Goal: Transaction & Acquisition: Purchase product/service

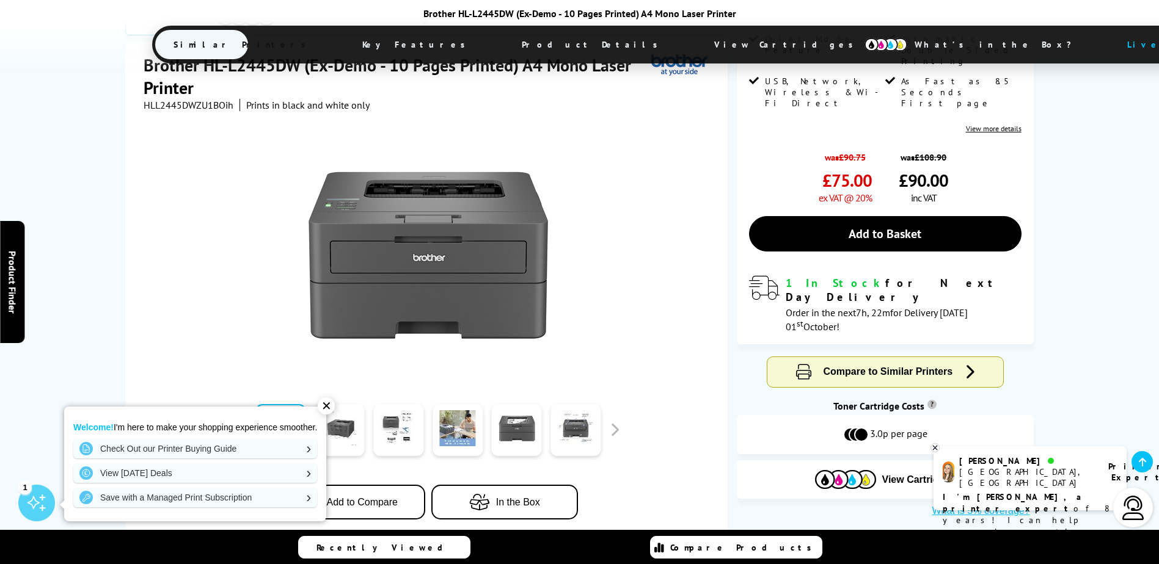
scroll to position [244, 0]
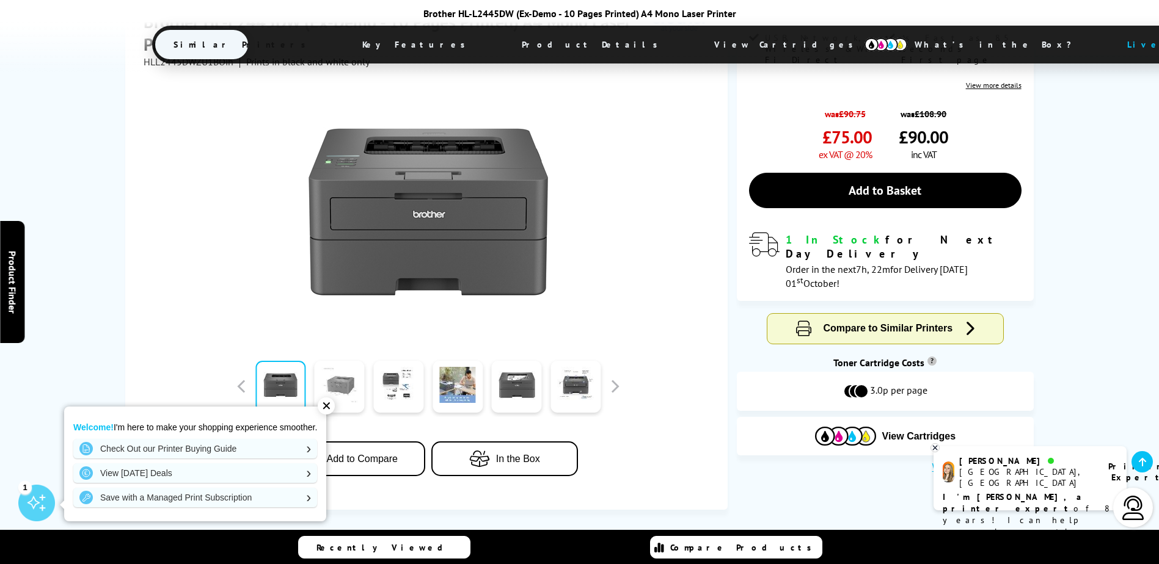
click at [345, 384] on link at bounding box center [340, 387] width 50 height 52
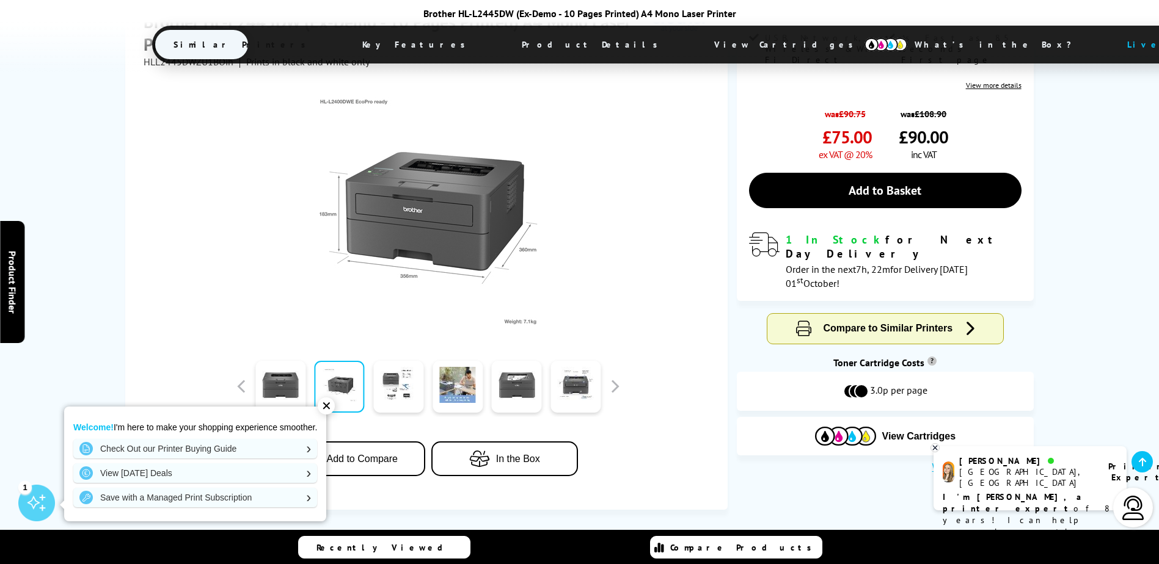
click at [330, 410] on div "✕" at bounding box center [326, 406] width 17 height 17
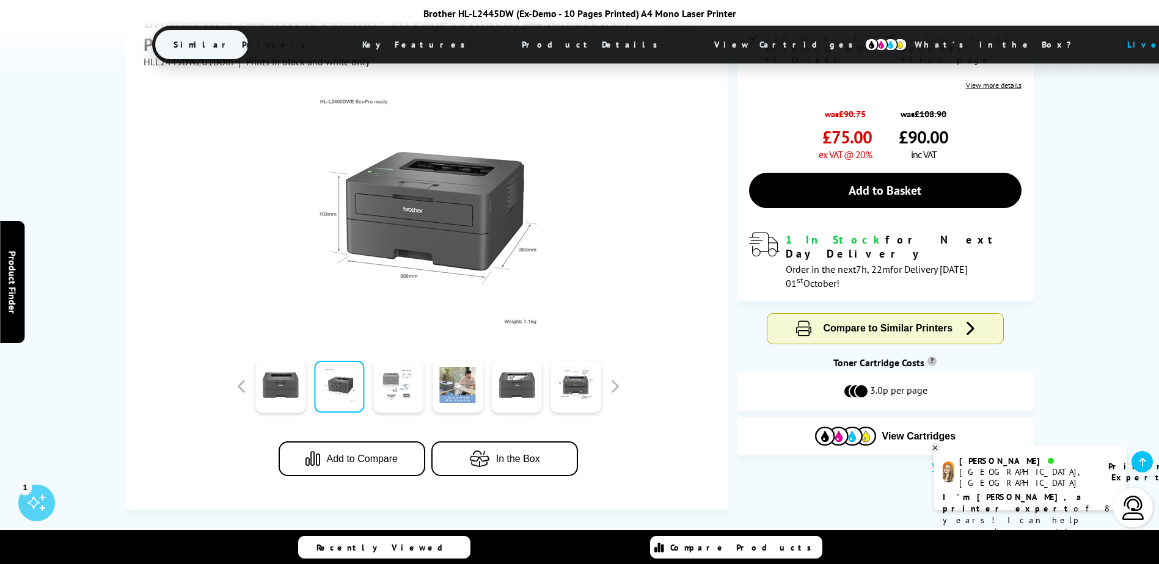
click at [396, 387] on link at bounding box center [398, 387] width 50 height 52
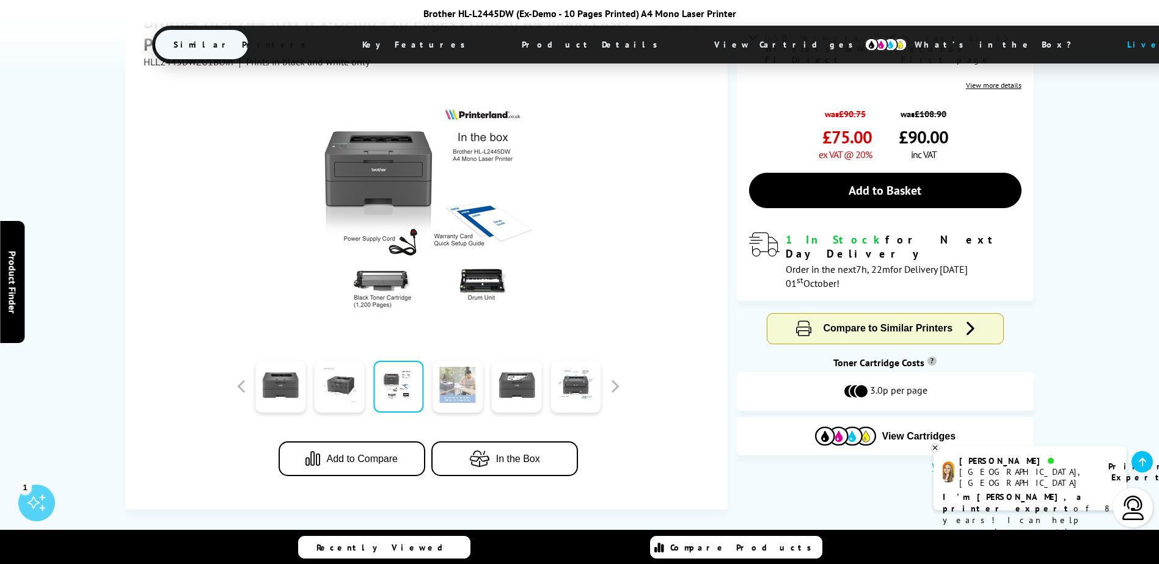
click at [451, 385] on link at bounding box center [457, 387] width 50 height 52
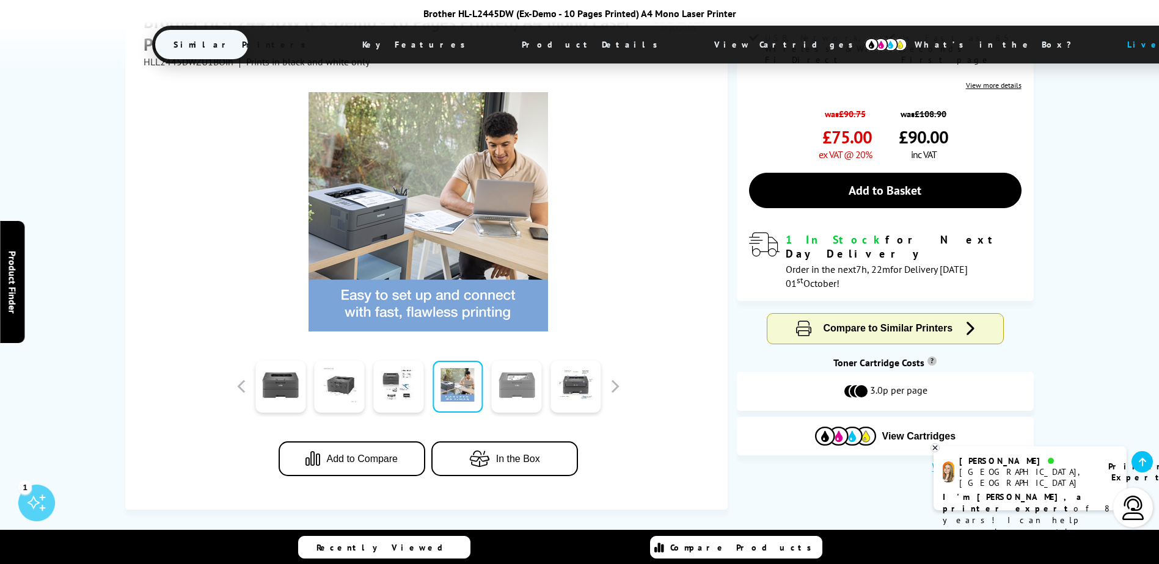
click at [510, 384] on link at bounding box center [517, 387] width 50 height 52
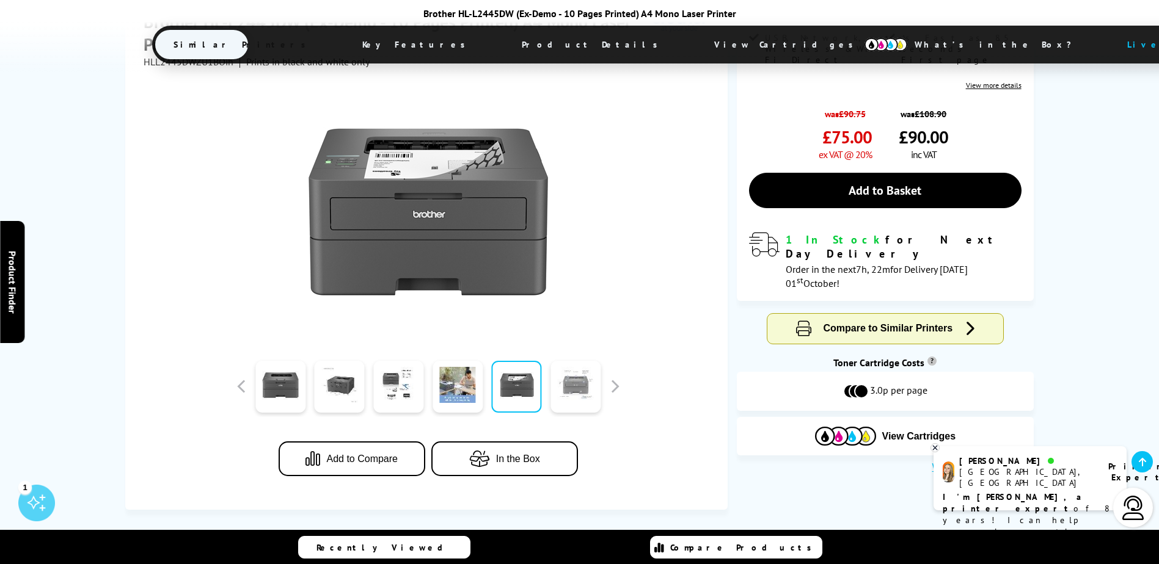
click at [571, 387] on link at bounding box center [575, 387] width 50 height 52
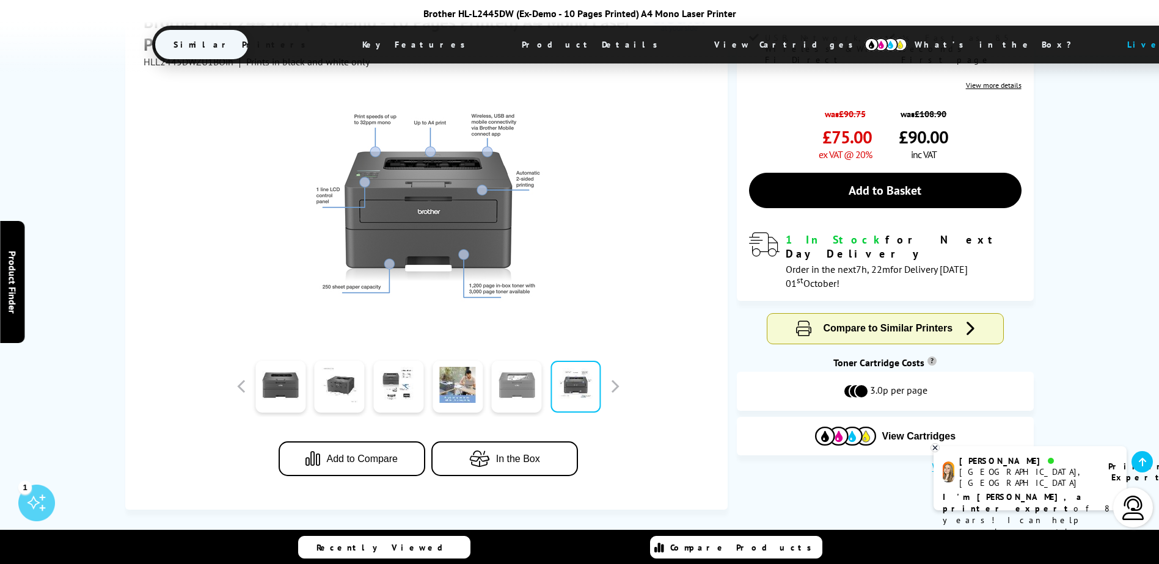
click at [522, 391] on link at bounding box center [517, 387] width 50 height 52
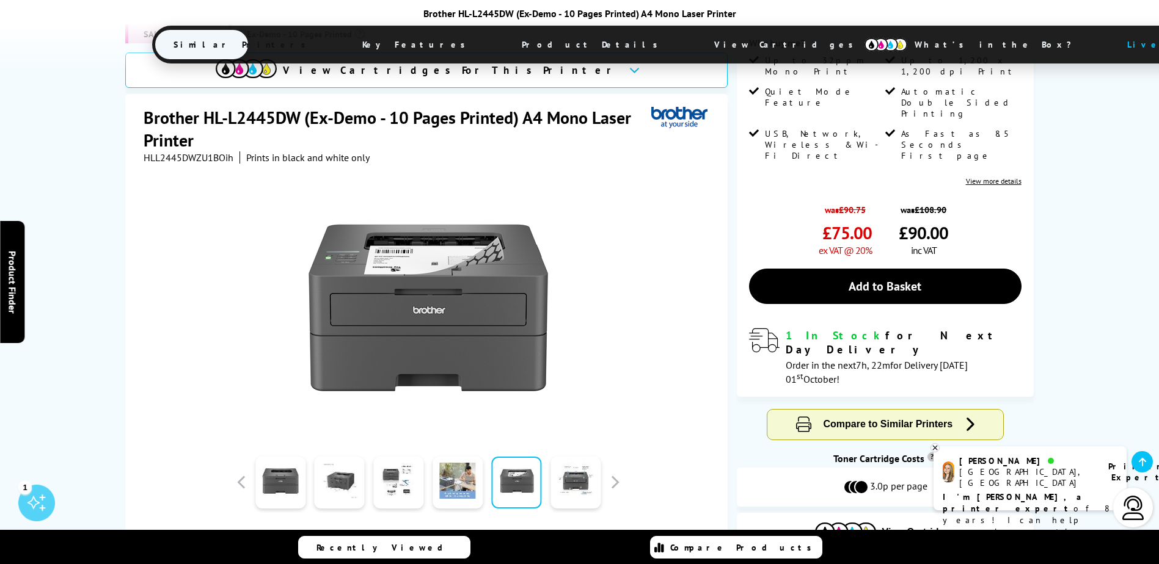
scroll to position [0, 0]
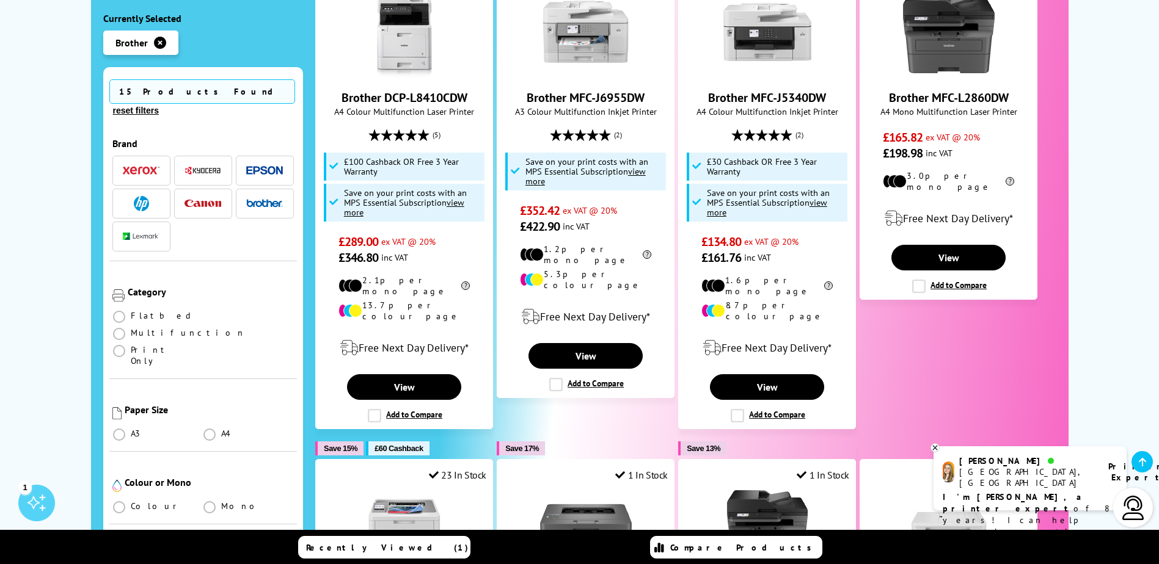
scroll to position [794, 0]
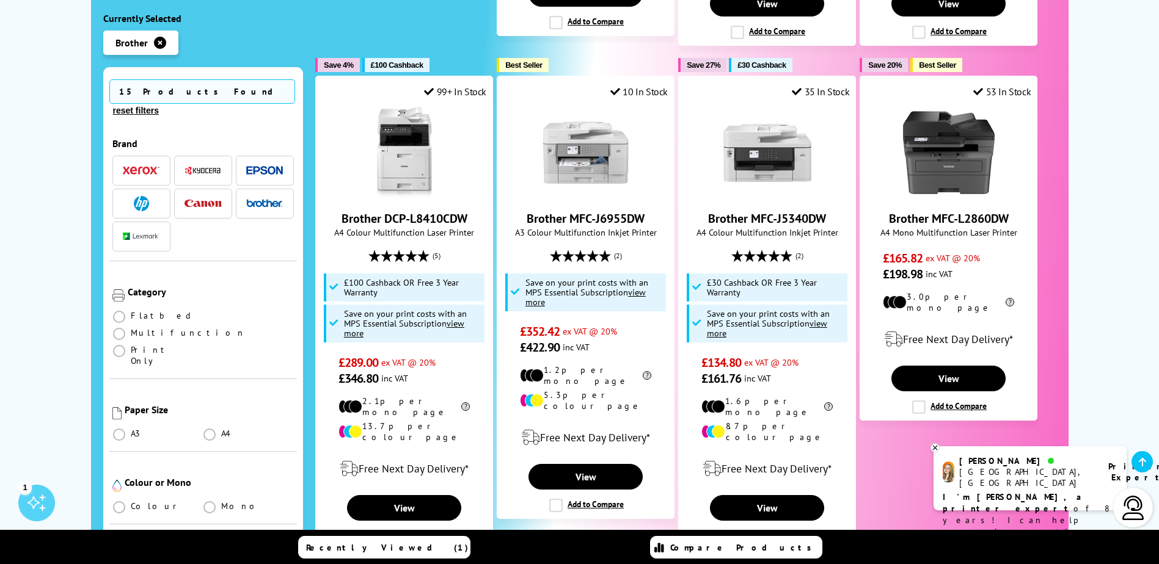
drag, startPoint x: 1077, startPoint y: 368, endPoint x: 1105, endPoint y: 42, distance: 327.3
click at [1105, 42] on div "Our Biggest EVER Printer Sale, On Now For a limited time only...Get an EXTRA 10…" at bounding box center [579, 292] width 1159 height 1838
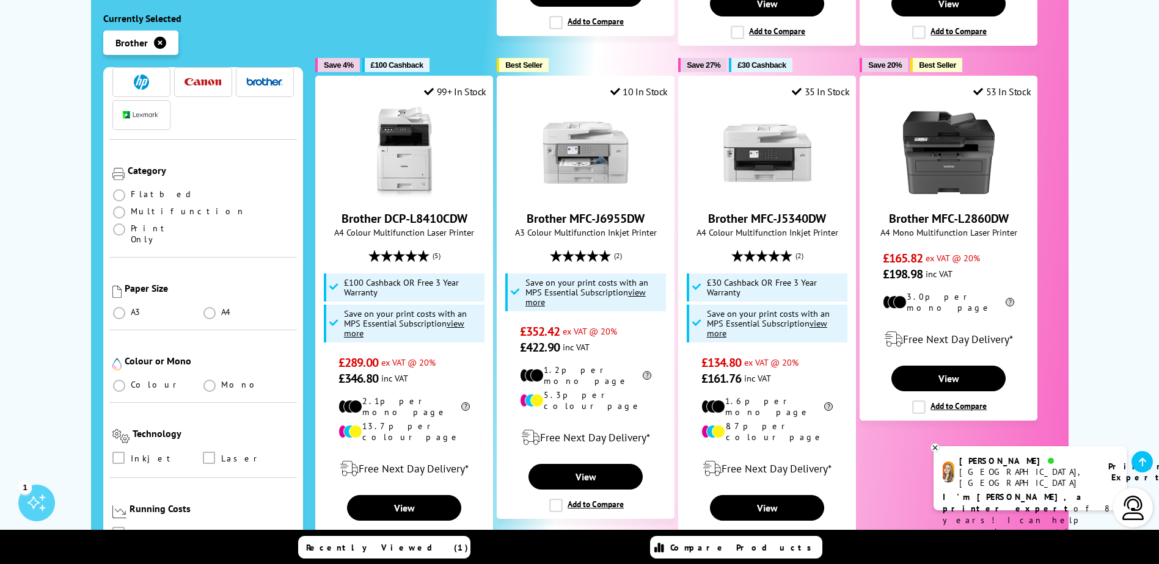
scroll to position [122, 0]
click at [125, 206] on span at bounding box center [119, 212] width 12 height 12
click at [131, 207] on input "radio" at bounding box center [131, 207] width 0 height 0
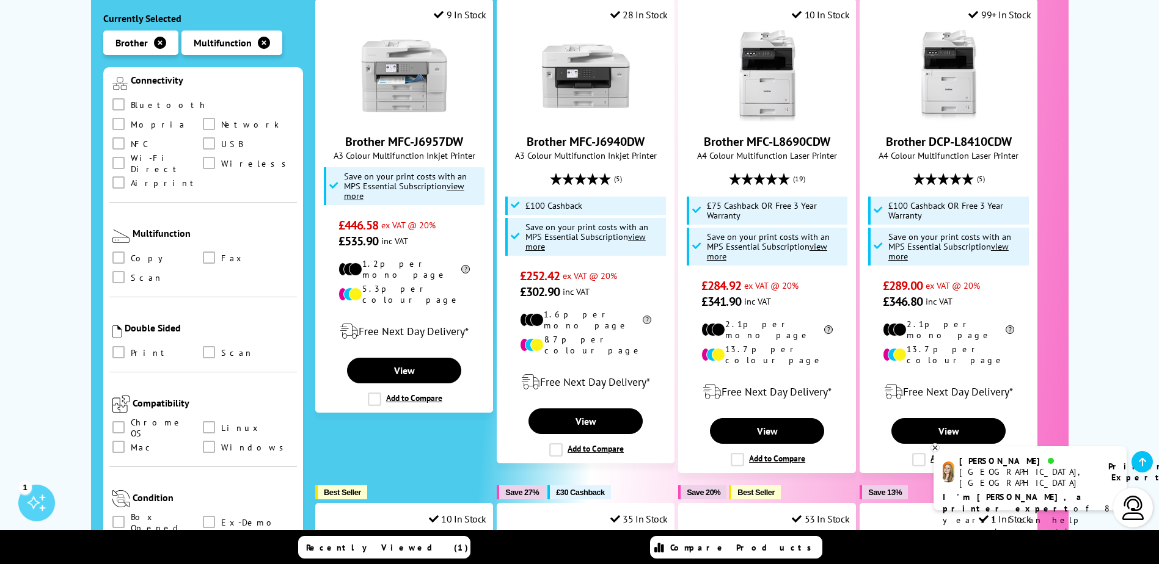
scroll to position [564, 0]
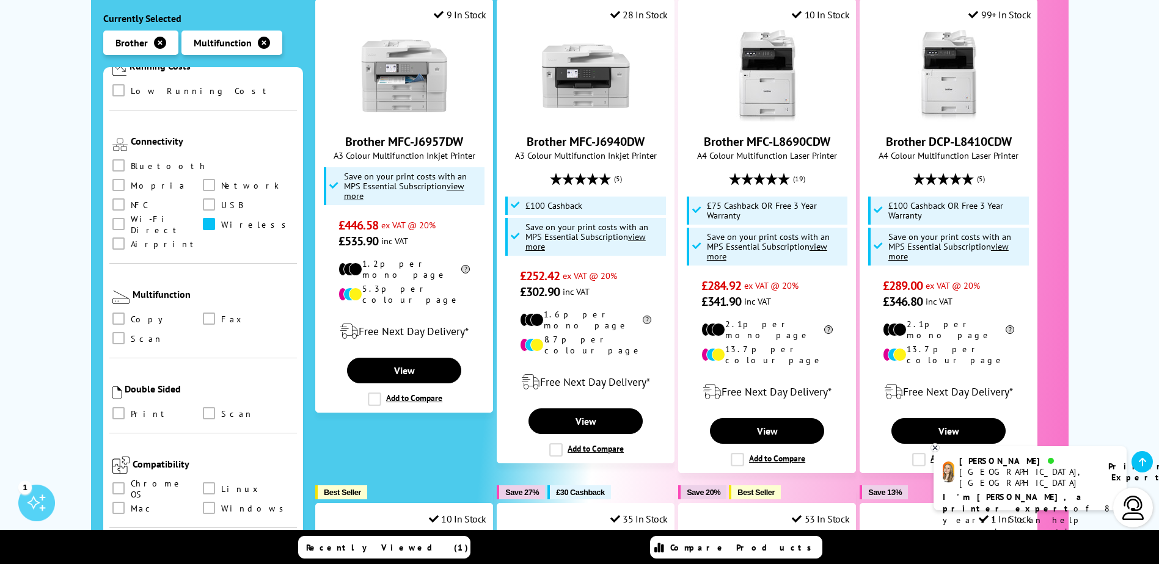
click at [203, 218] on span at bounding box center [209, 224] width 12 height 12
click at [220, 220] on input "checkbox" at bounding box center [220, 220] width 0 height 0
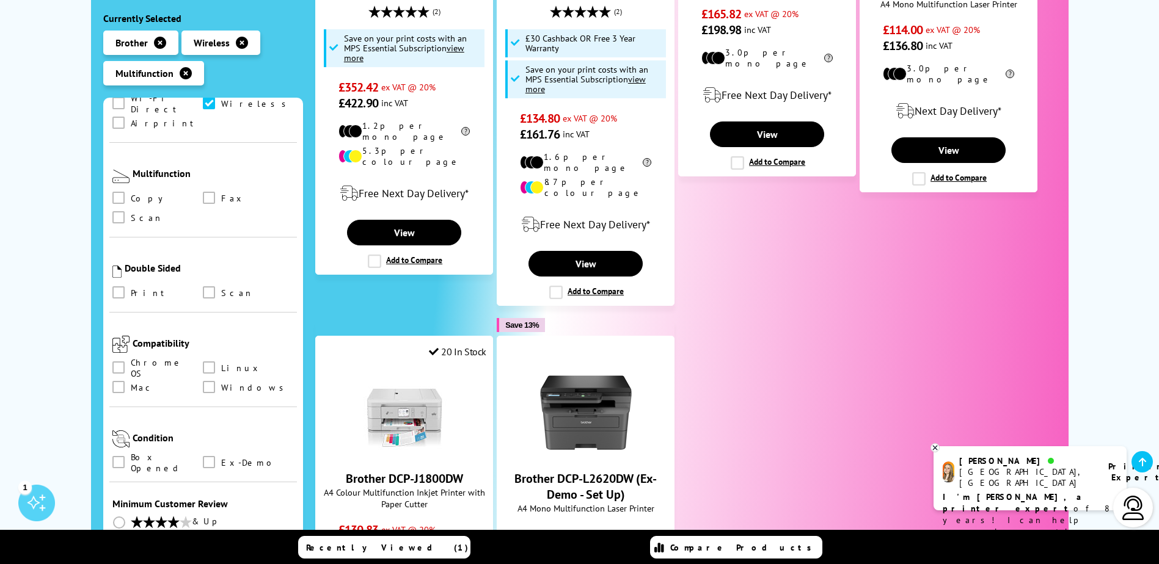
scroll to position [686, 0]
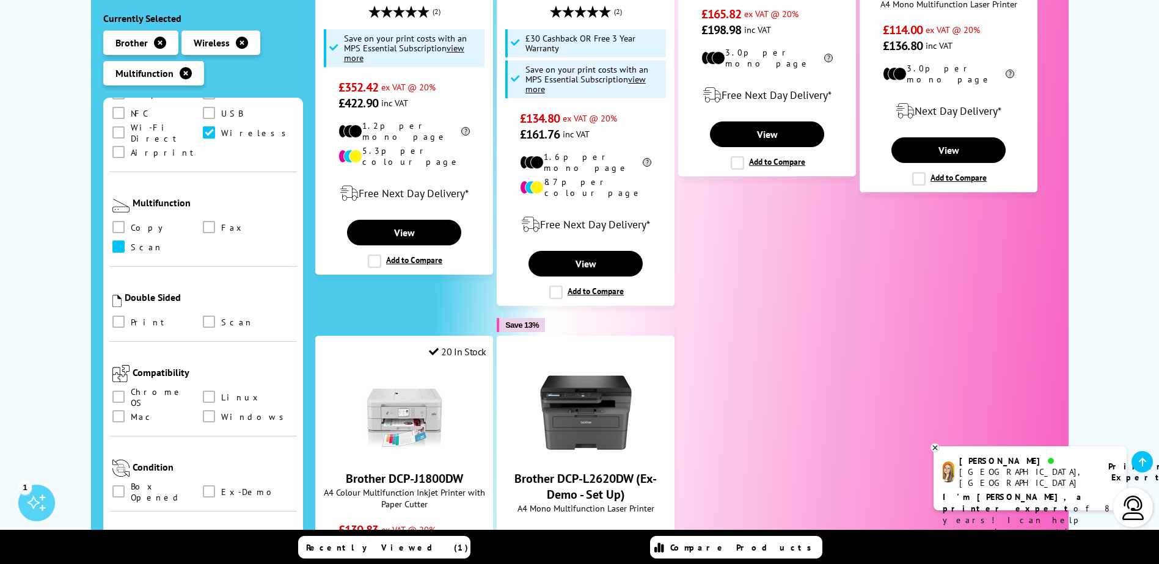
click at [118, 241] on span at bounding box center [118, 247] width 12 height 12
click at [130, 242] on input "checkbox" at bounding box center [130, 242] width 0 height 0
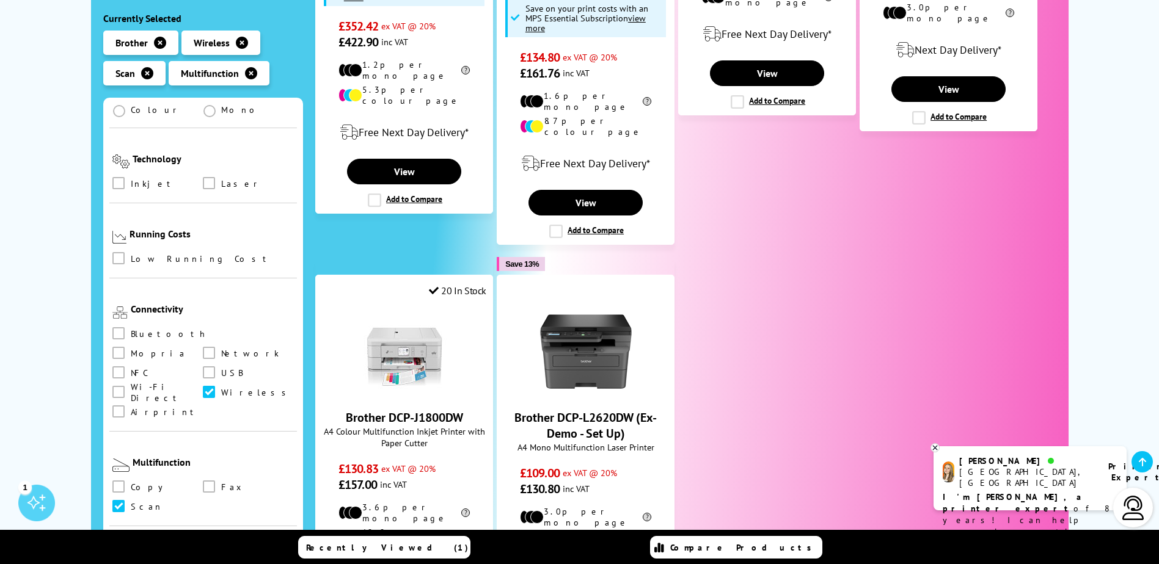
scroll to position [428, 0]
click at [206, 177] on span at bounding box center [209, 183] width 12 height 12
click at [220, 178] on input "checkbox" at bounding box center [220, 178] width 0 height 0
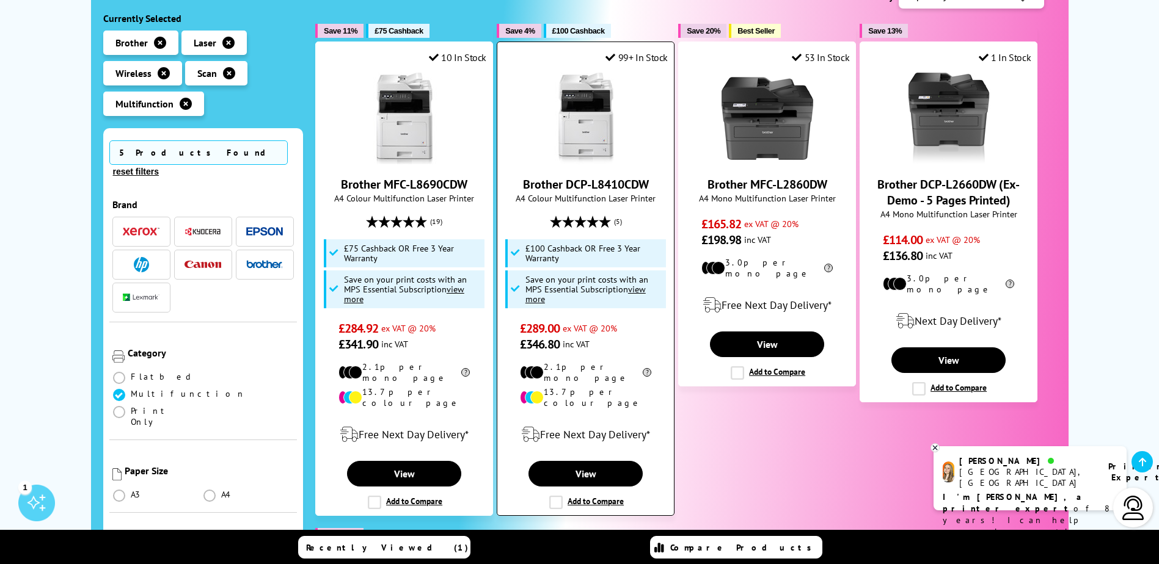
scroll to position [305, 0]
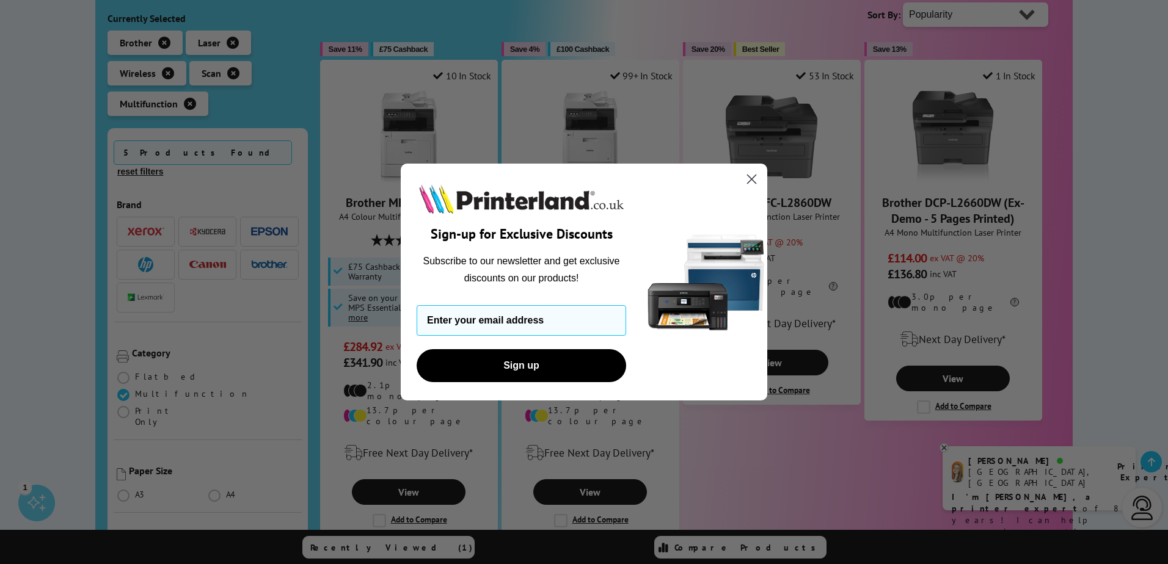
click at [762, 177] on img "POPUP Form" at bounding box center [706, 283] width 122 height 238
click at [755, 177] on circle "Close dialog" at bounding box center [751, 179] width 20 height 20
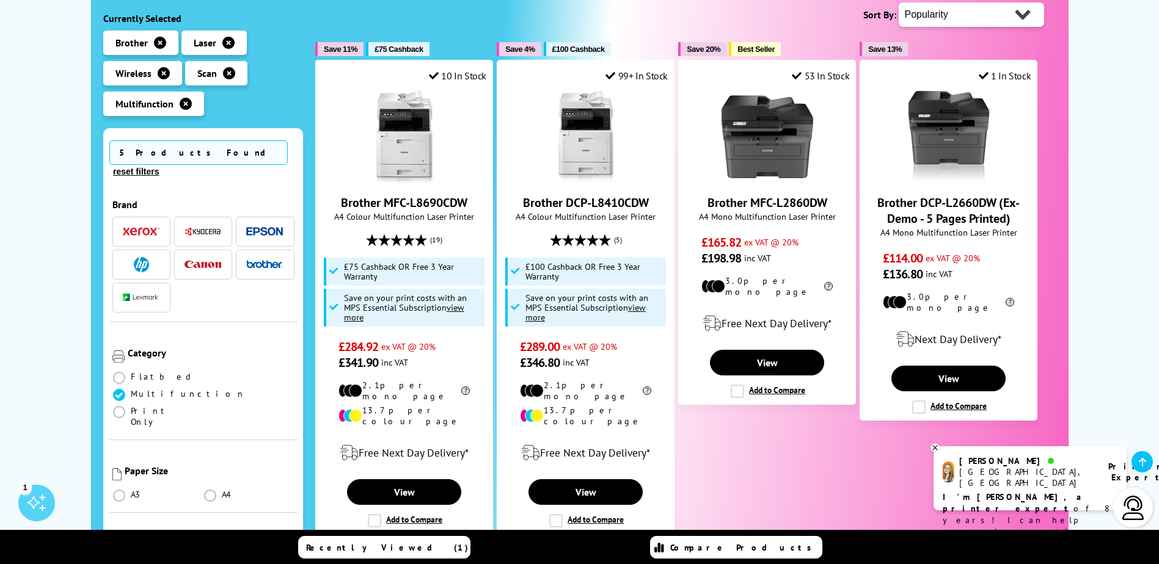
click at [869, 443] on ul "Save 11% £75 Cashback 10 In Stock Brother MFC-L8690CDW A4 Colour Multifunction …" at bounding box center [685, 456] width 740 height 852
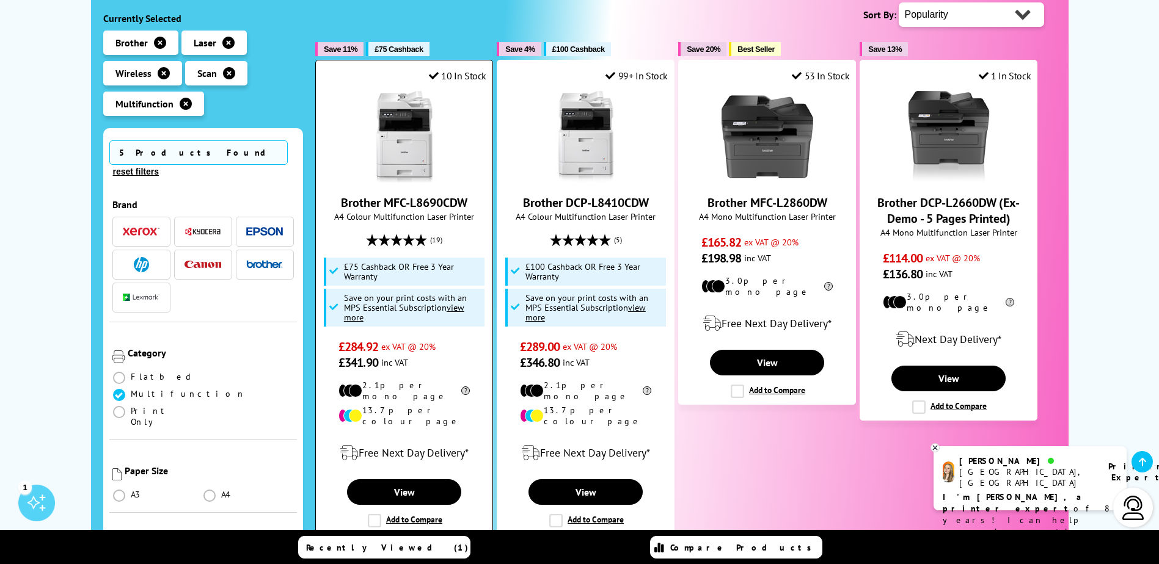
click at [412, 120] on img at bounding box center [405, 137] width 92 height 92
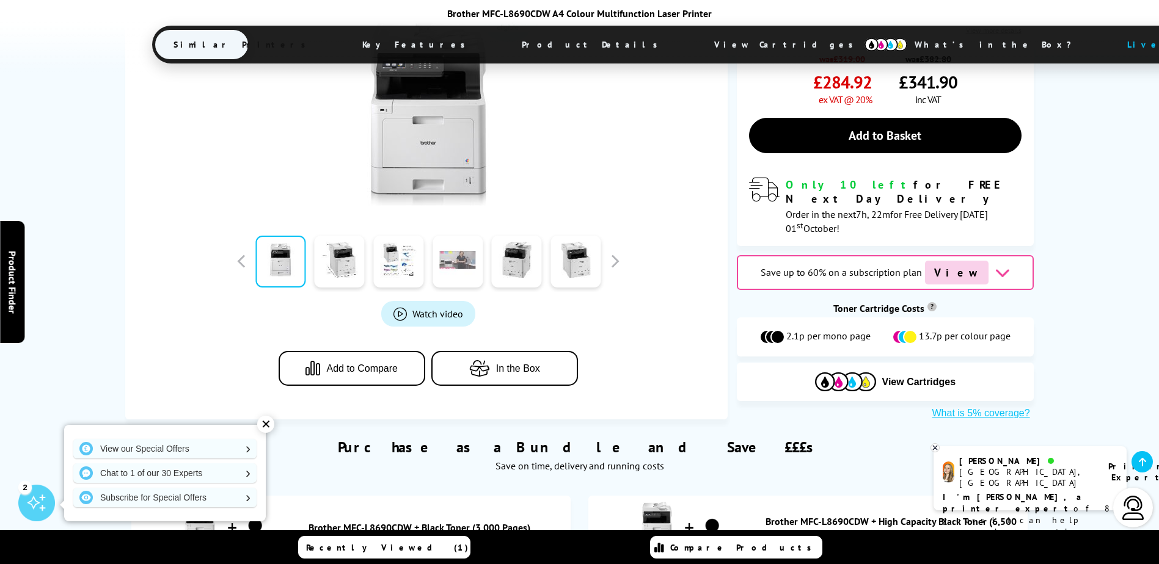
scroll to position [183, 0]
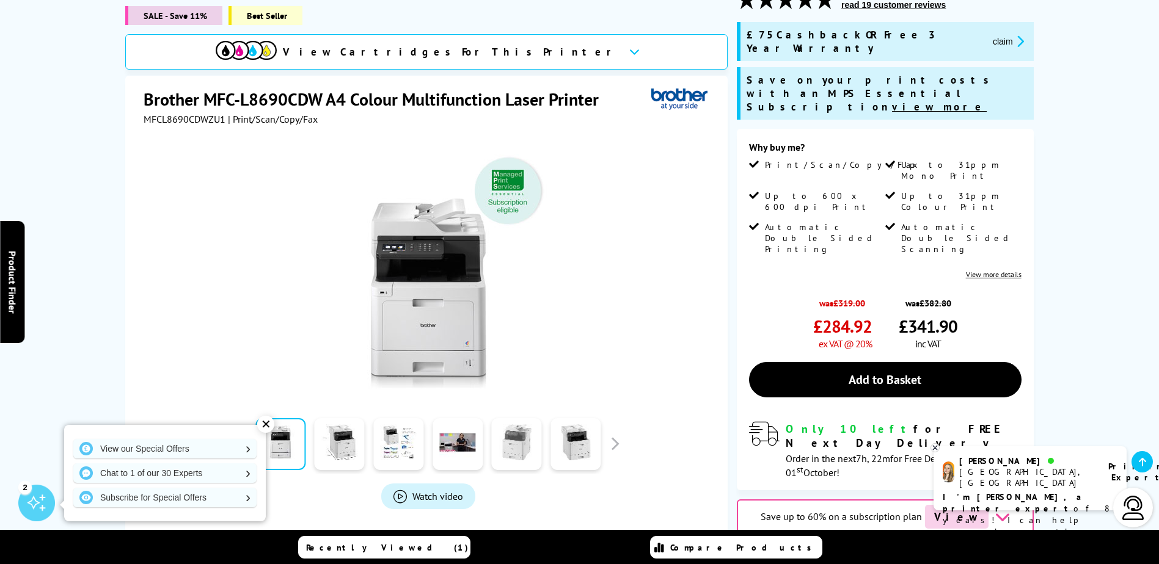
click at [523, 440] on link at bounding box center [517, 444] width 50 height 52
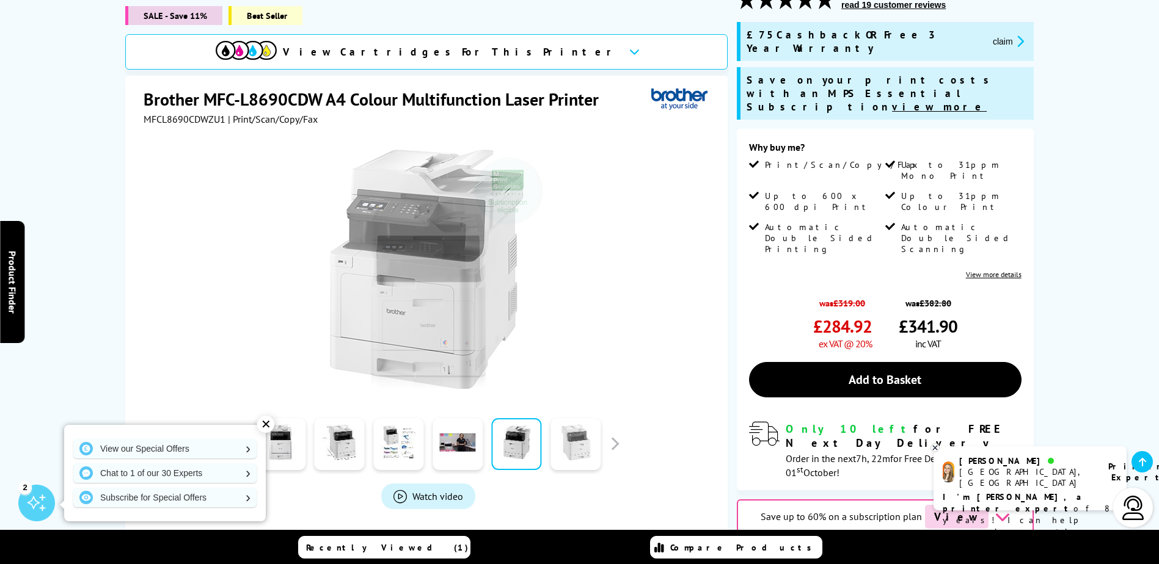
click at [570, 433] on link at bounding box center [575, 444] width 50 height 52
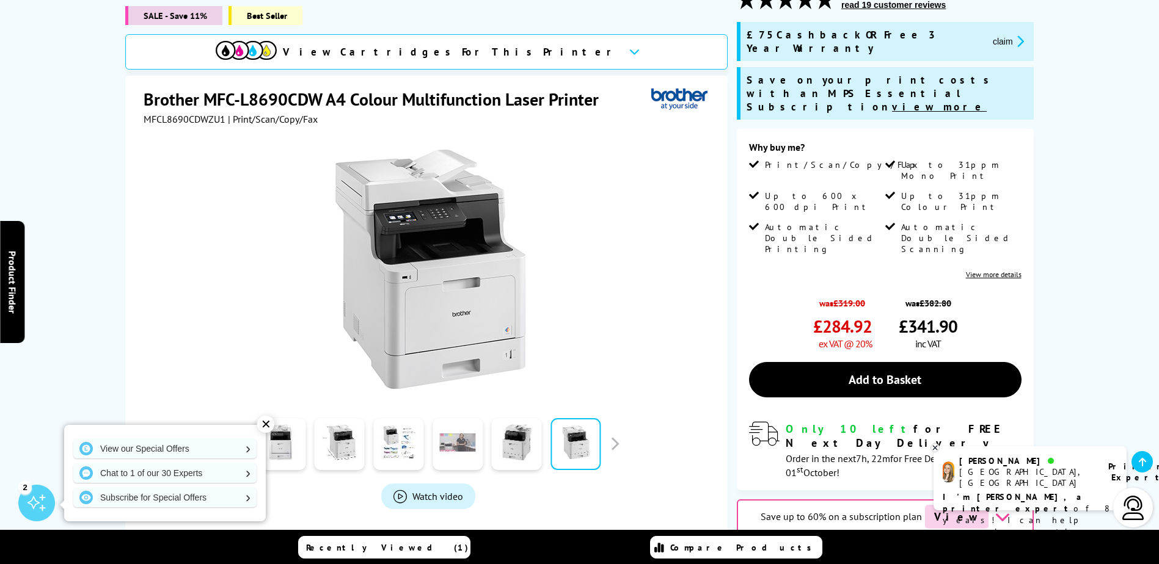
click at [442, 432] on link at bounding box center [457, 444] width 50 height 52
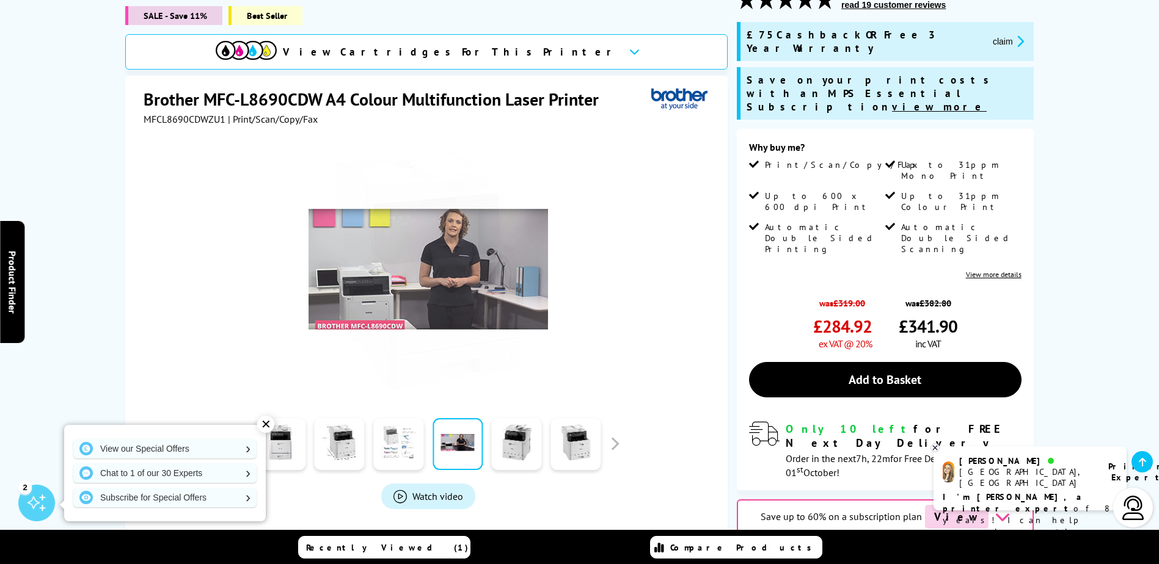
click at [418, 431] on link at bounding box center [398, 444] width 50 height 52
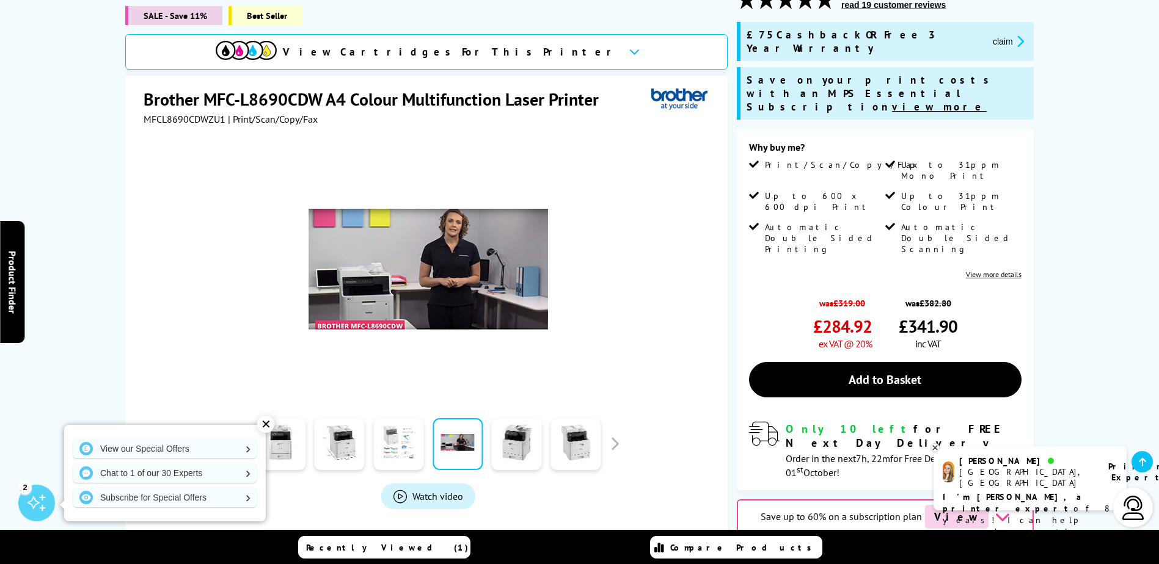
click at [395, 435] on link at bounding box center [398, 444] width 50 height 52
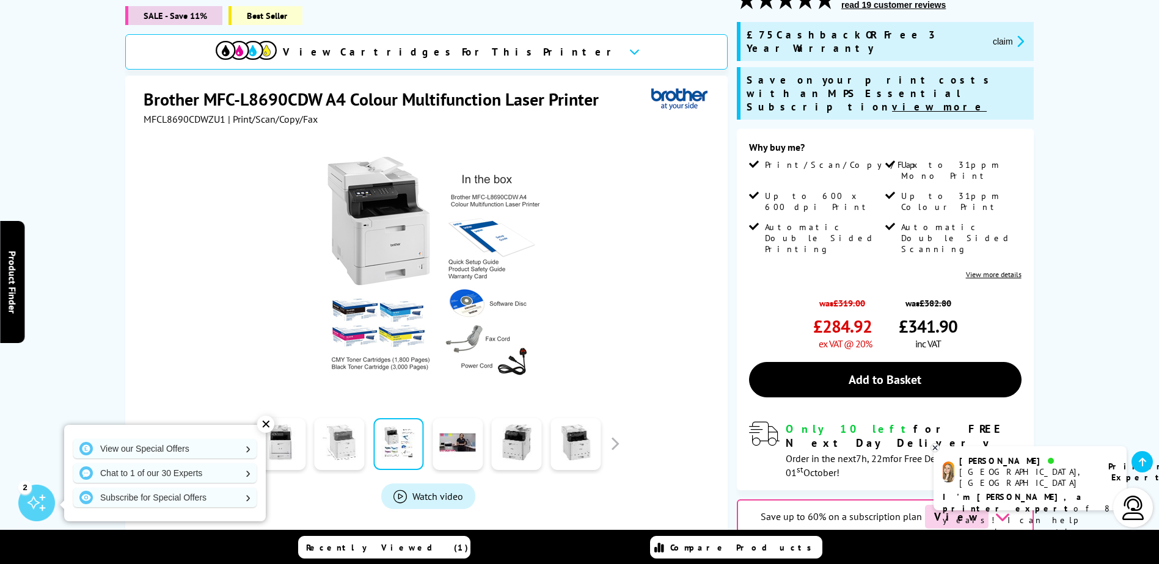
click at [336, 431] on link at bounding box center [340, 444] width 50 height 52
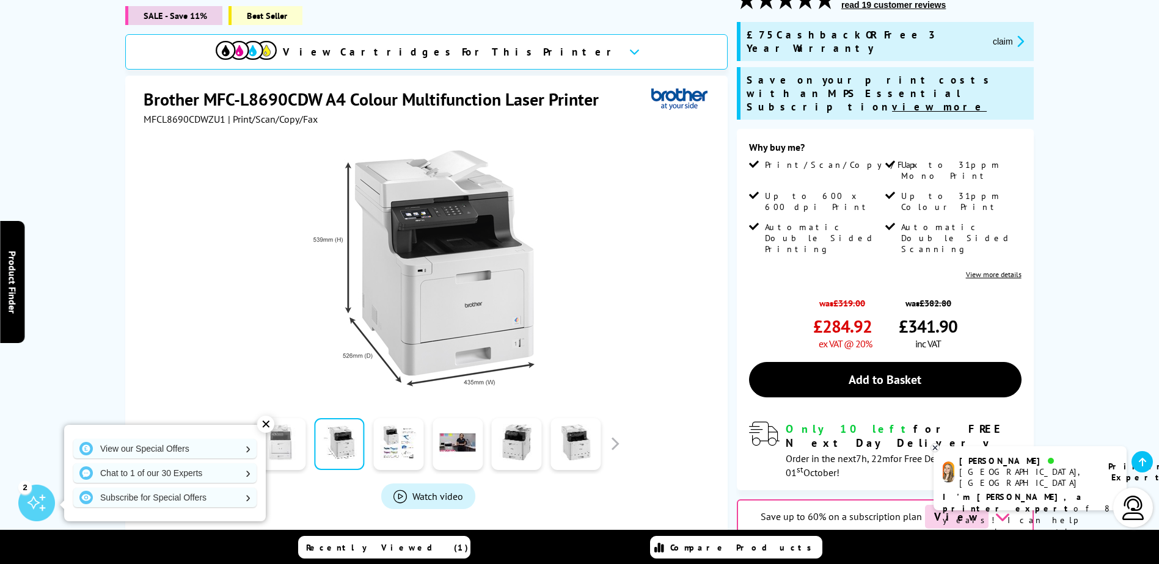
click at [301, 437] on link at bounding box center [280, 444] width 50 height 52
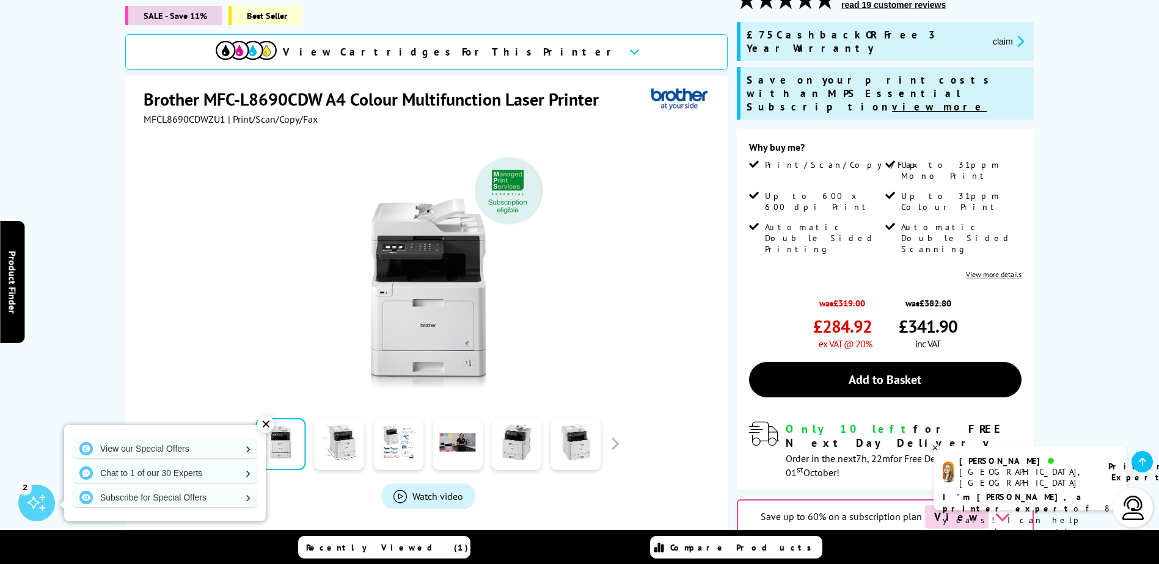
click at [266, 426] on div "✕" at bounding box center [265, 424] width 17 height 17
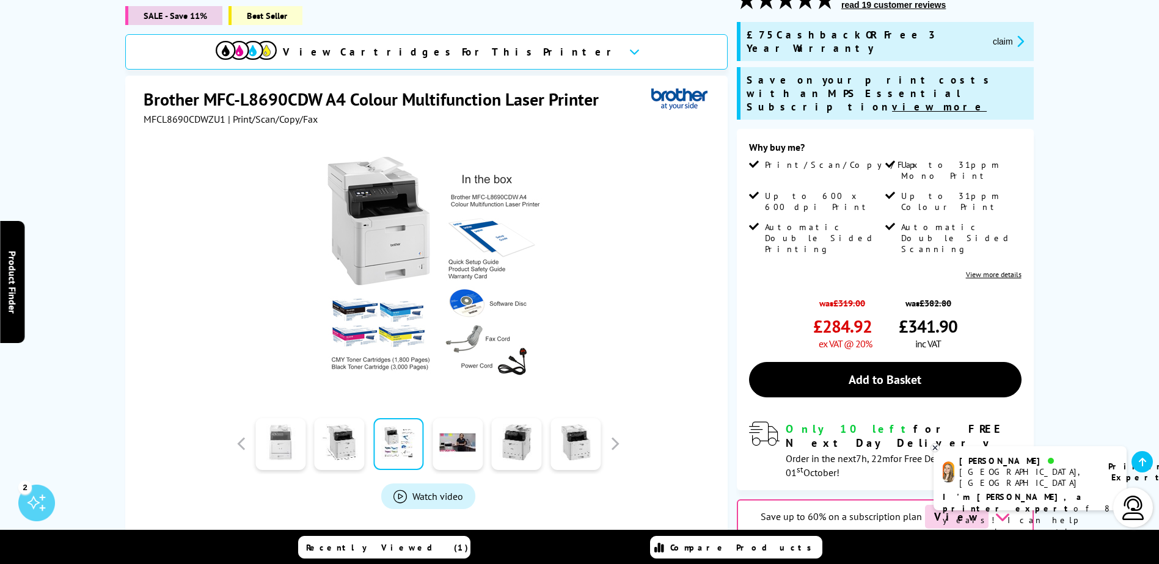
click at [274, 428] on link at bounding box center [280, 444] width 50 height 52
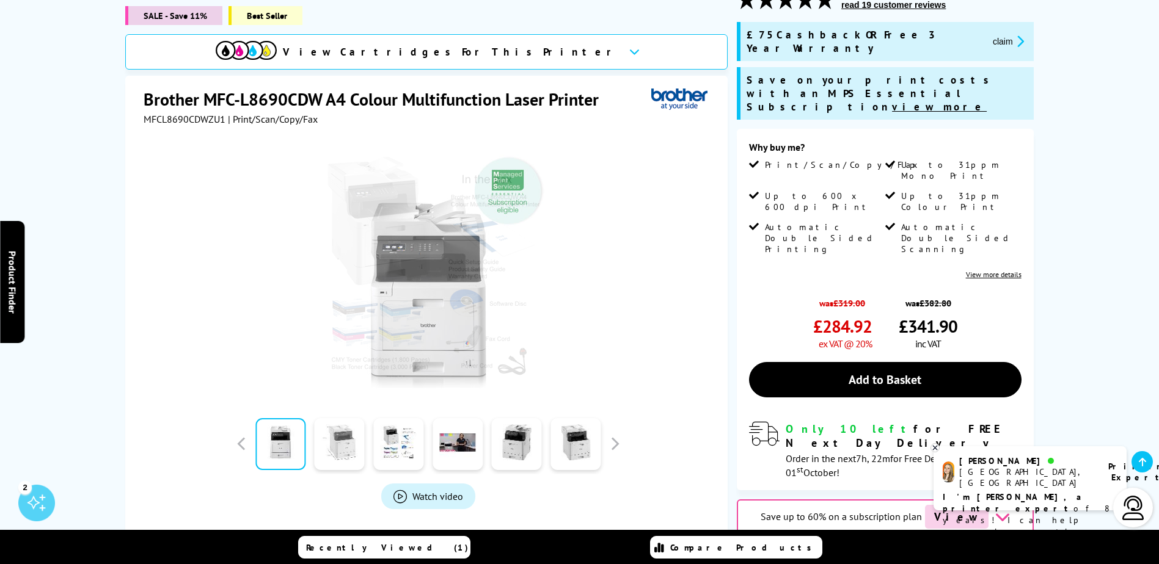
click at [333, 421] on link at bounding box center [340, 444] width 50 height 52
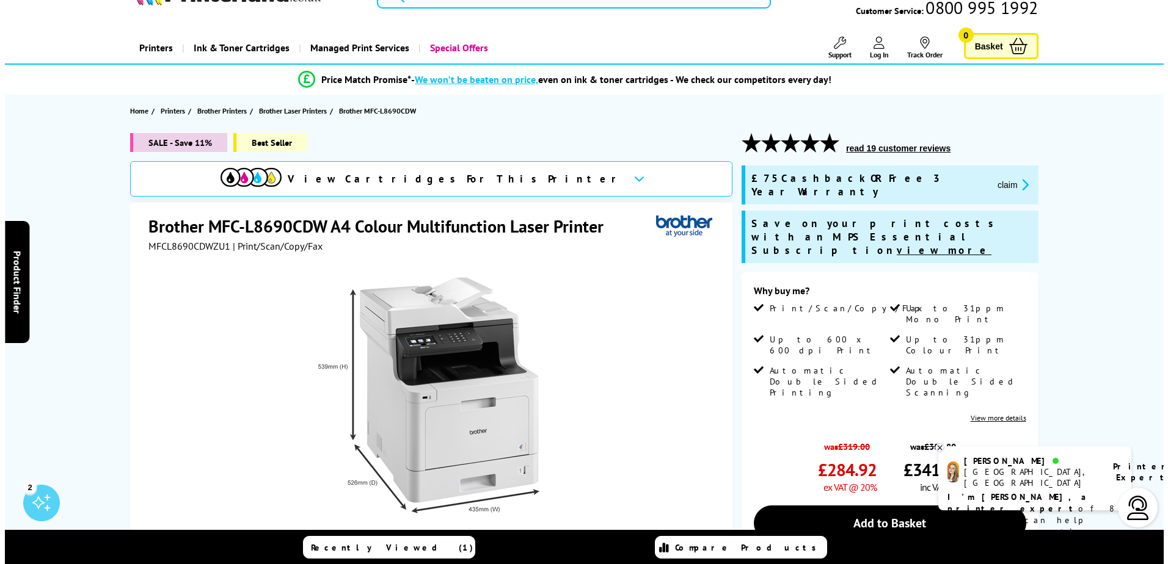
scroll to position [0, 0]
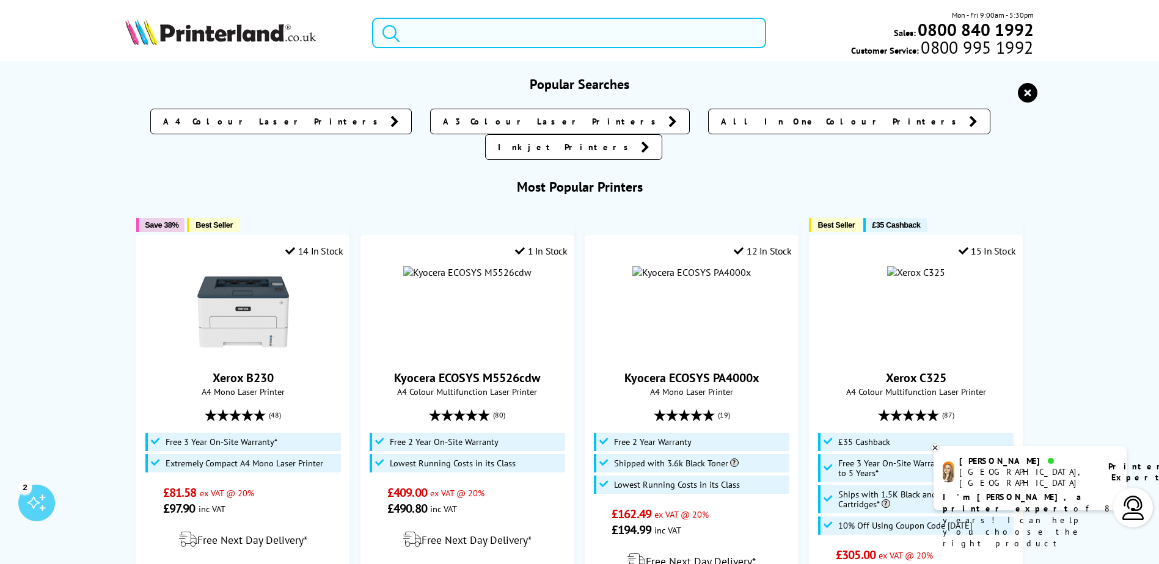
click at [453, 43] on input "search" at bounding box center [569, 33] width 394 height 31
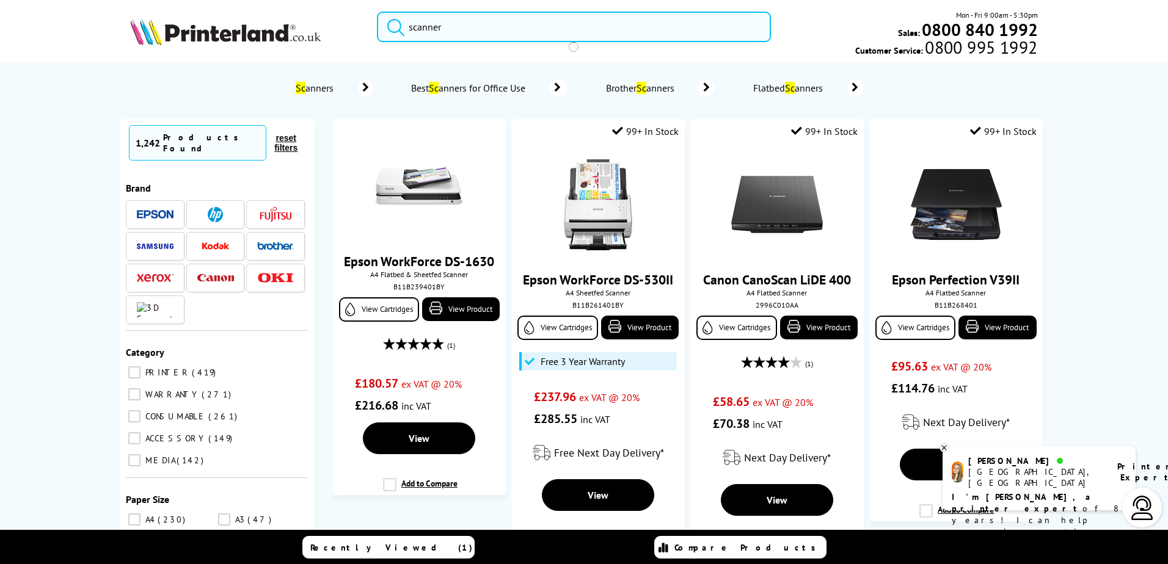
click at [377, 12] on button "submit" at bounding box center [392, 25] width 31 height 27
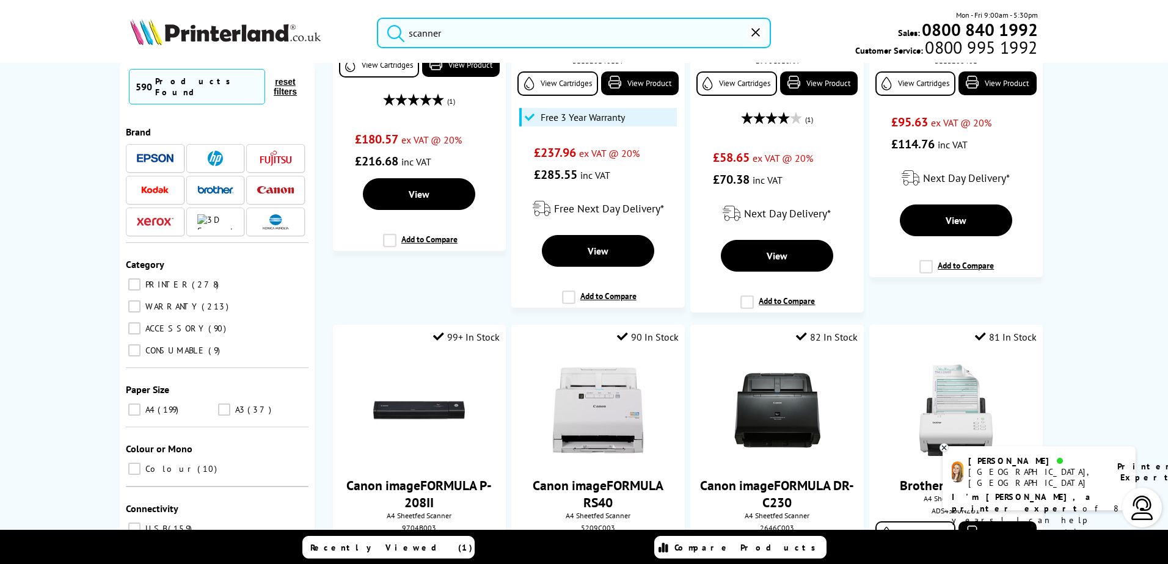
drag, startPoint x: 1124, startPoint y: 330, endPoint x: 1091, endPoint y: 323, distance: 33.7
click at [1124, 330] on div "No results Scanner s Best Scanner s for Office Use Brother Scanner s Flatbed Sc…" at bounding box center [584, 314] width 1168 height 503
drag, startPoint x: 1067, startPoint y: 306, endPoint x: 1015, endPoint y: 195, distance: 122.1
type input "s"
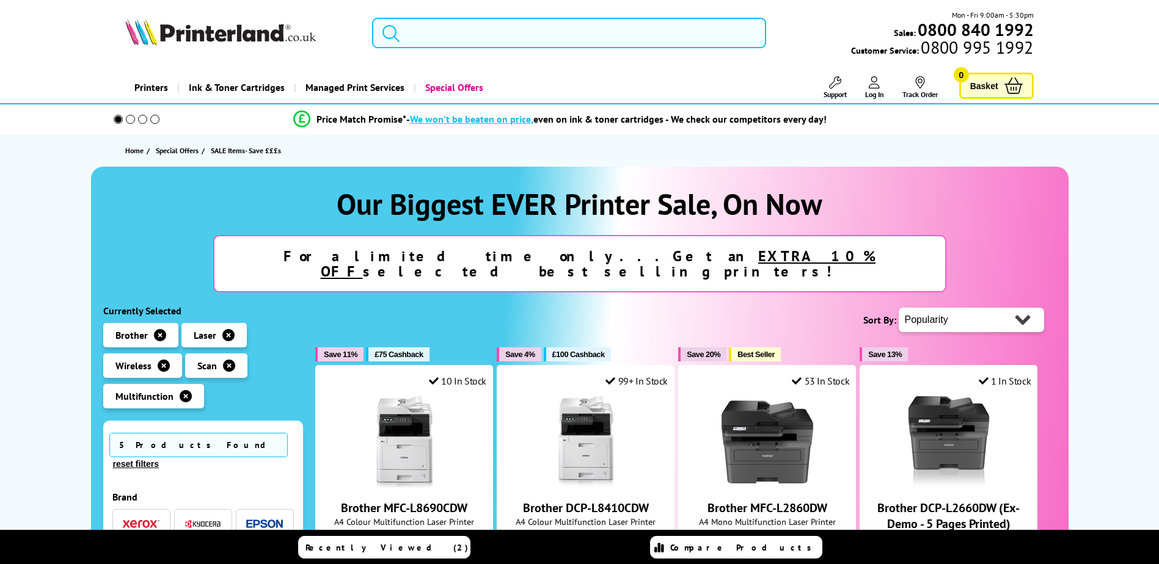
scroll to position [305, 0]
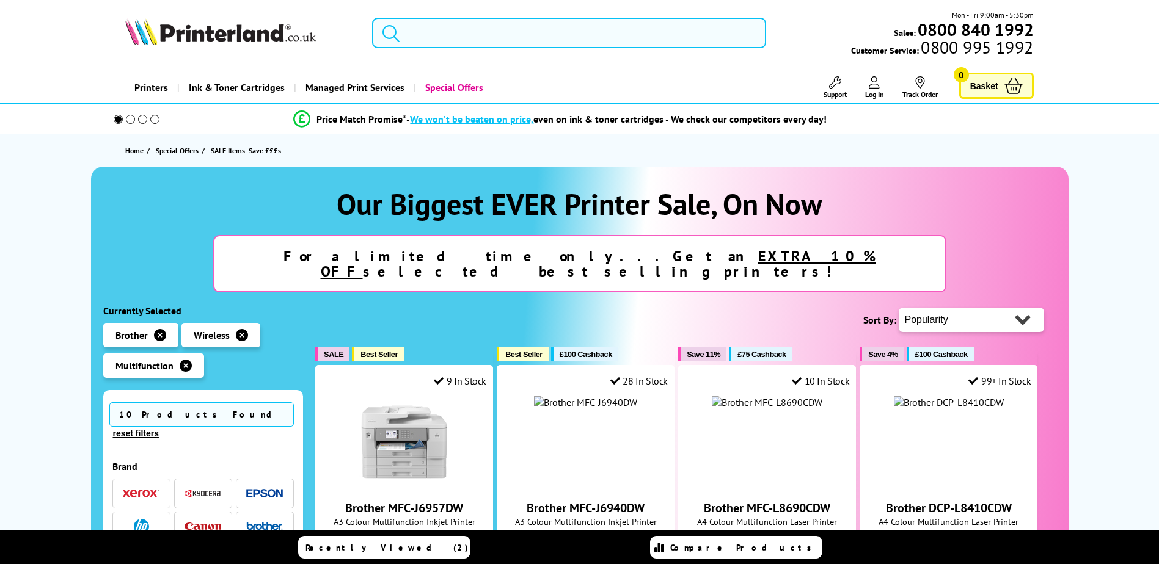
scroll to position [1038, 0]
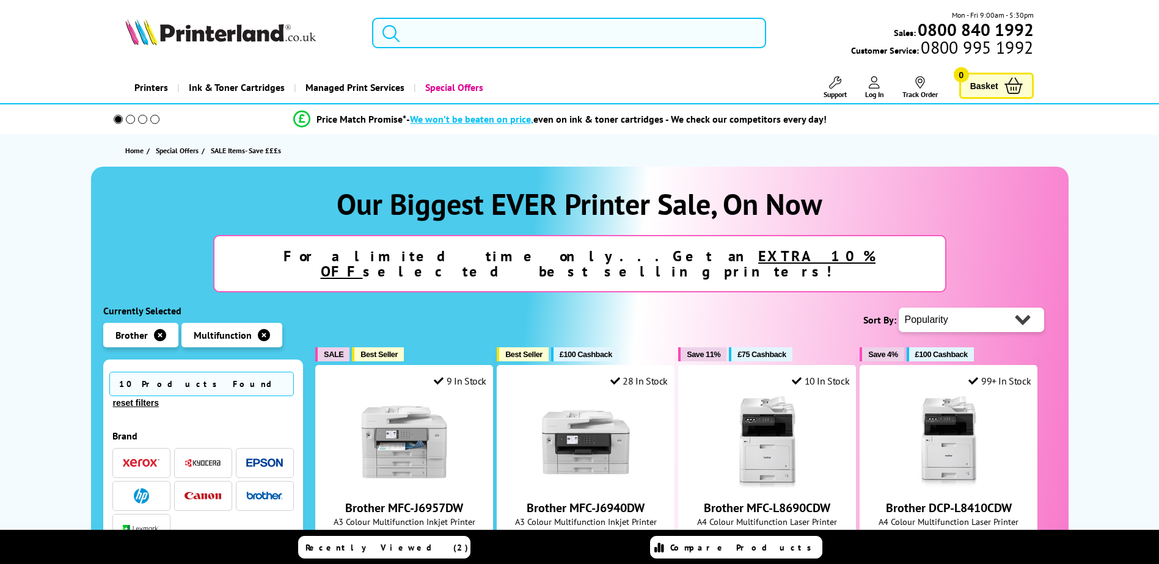
scroll to position [366, 0]
